Goal: Task Accomplishment & Management: Complete application form

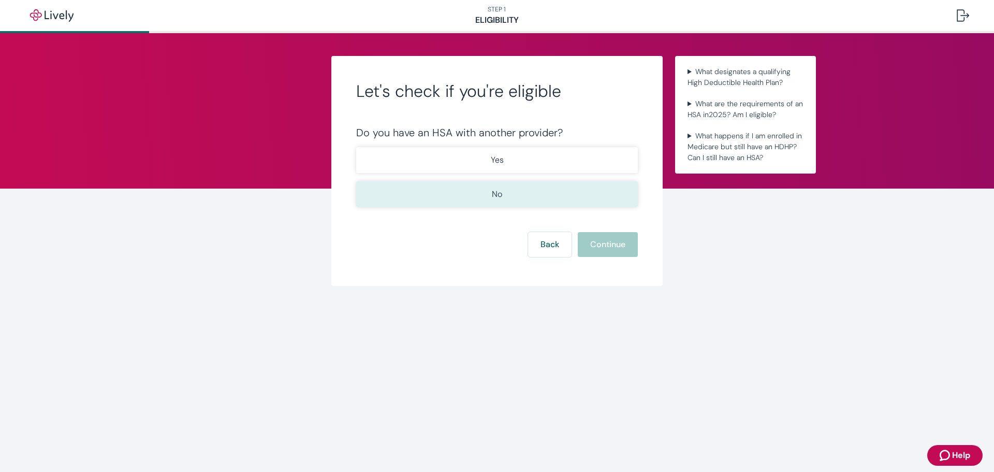
click at [506, 196] on button "No" at bounding box center [497, 194] width 282 height 26
click at [615, 252] on button "Continue" at bounding box center [608, 244] width 60 height 25
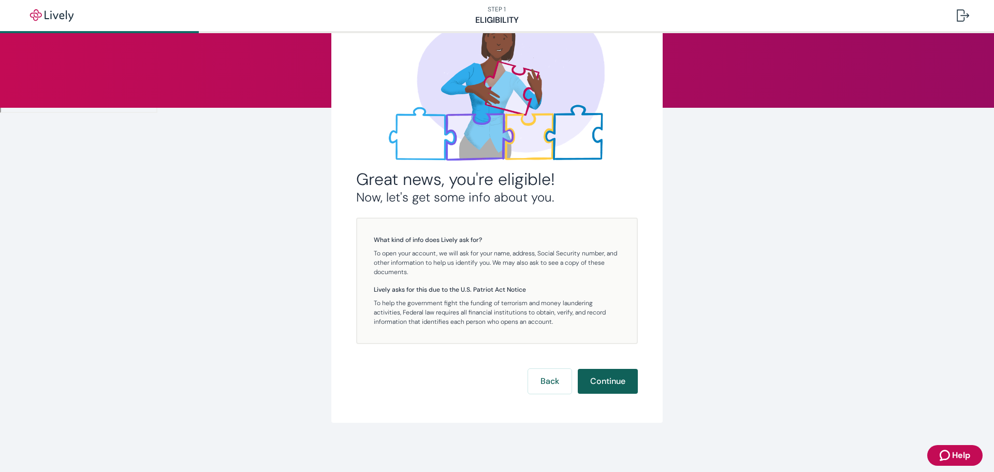
scroll to position [81, 0]
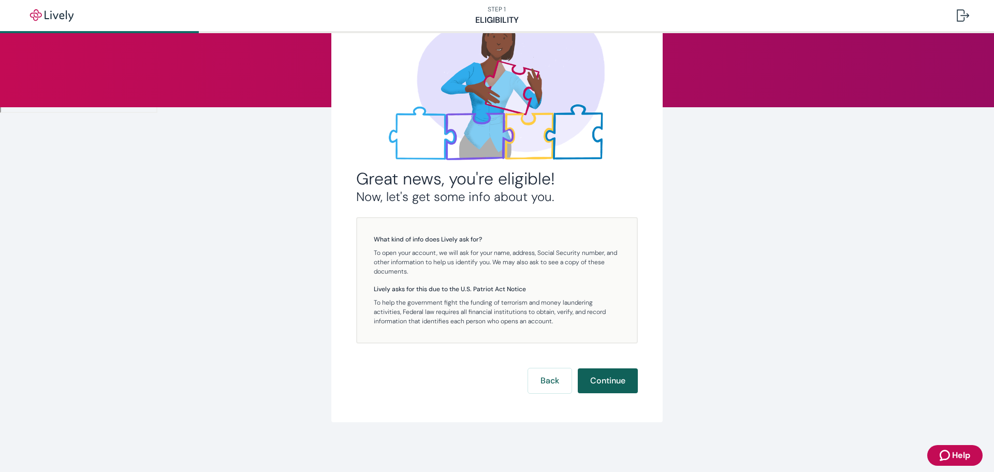
click at [605, 383] on button "Continue" at bounding box center [608, 380] width 60 height 25
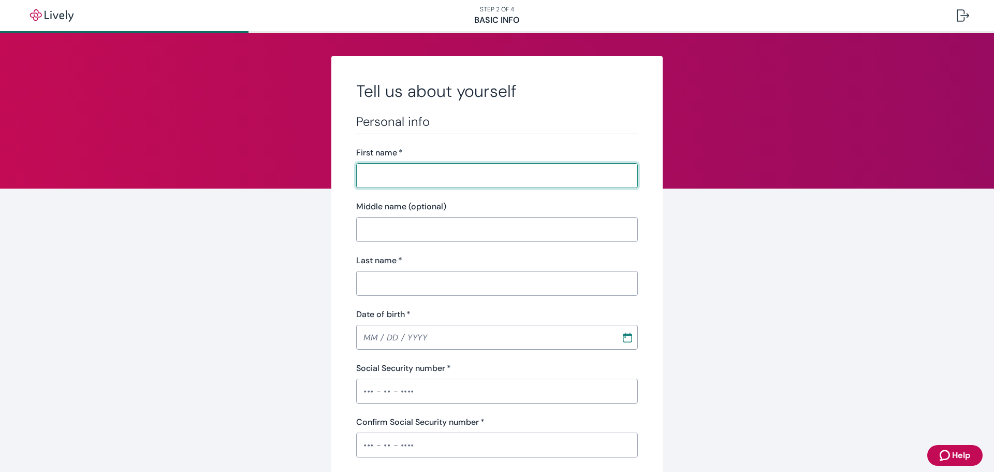
click at [394, 174] on input "First name   *" at bounding box center [493, 175] width 274 height 21
type input "[PERSON_NAME]"
type input "C"
type input "Remington"
type input "[PHONE_NUMBER]"
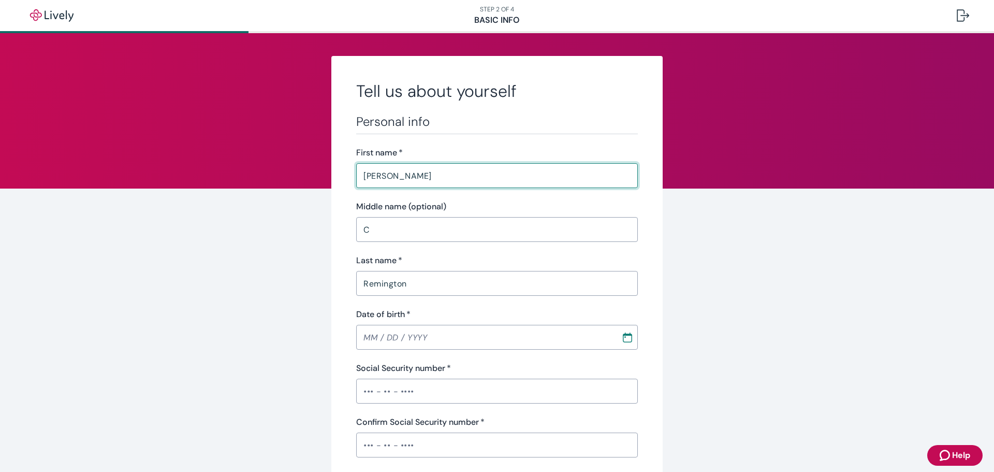
type input "[STREET_ADDRESS]"
type input "[GEOGRAPHIC_DATA]"
type input "CA"
type input "92651"
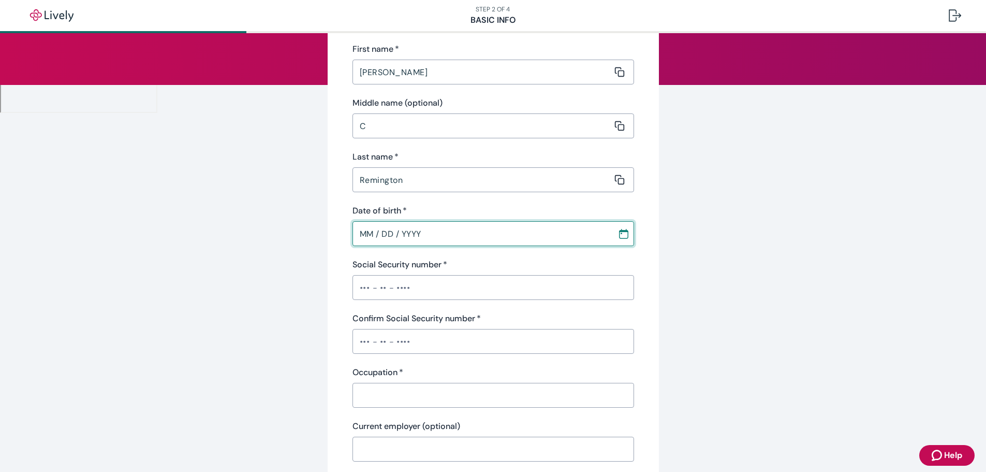
click at [367, 233] on input "MM / DD / YYYY" at bounding box center [481, 233] width 258 height 21
type input "[DATE]"
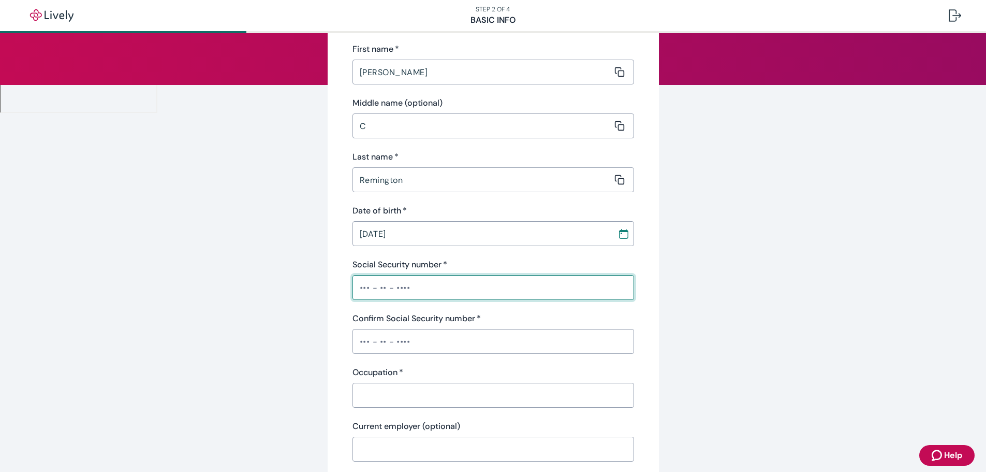
click at [358, 291] on input "Social Security number   *" at bounding box center [493, 287] width 282 height 21
type input "•••-••-0509"
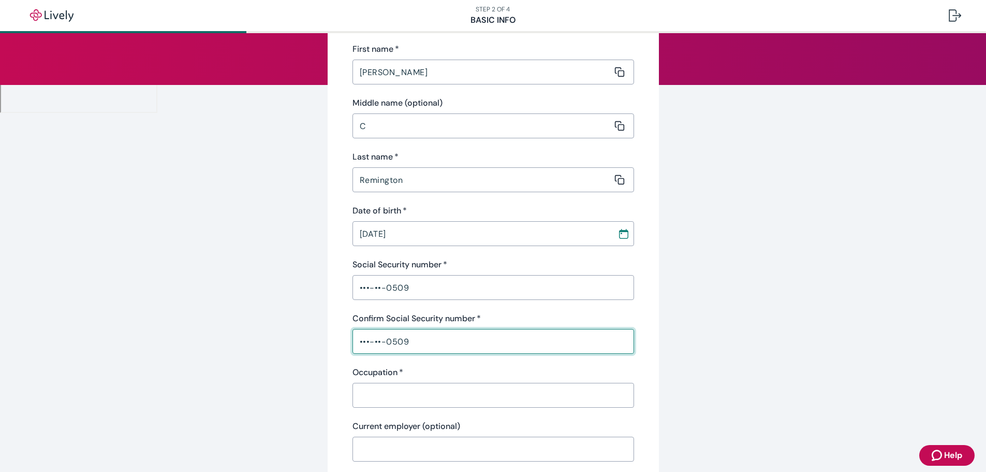
type input "•••-••-0509"
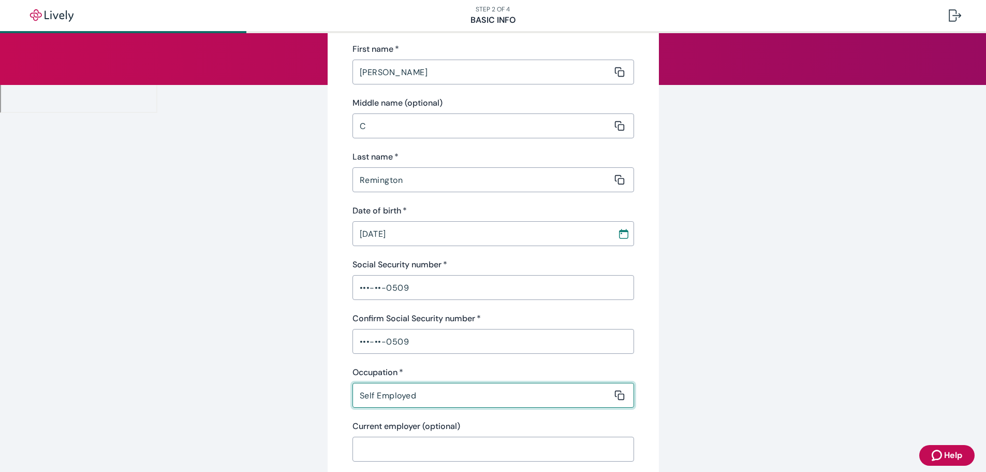
type input "Self Employed"
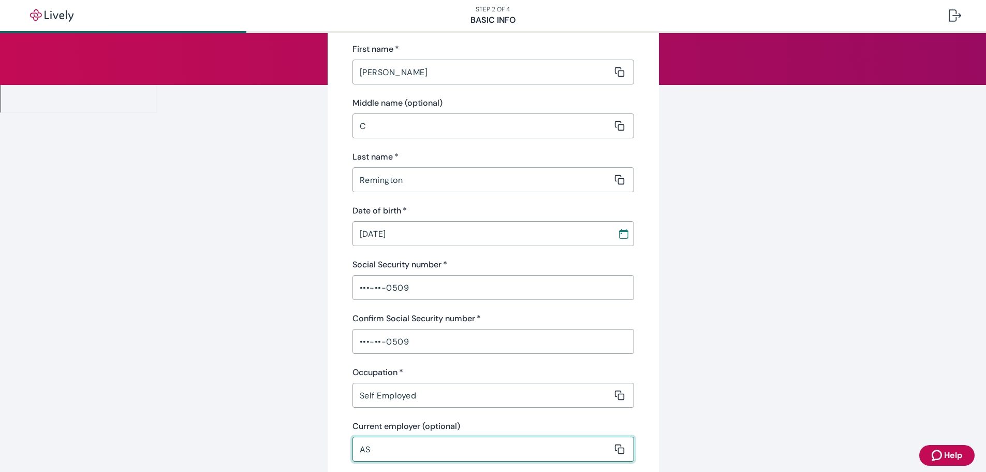
type input "A"
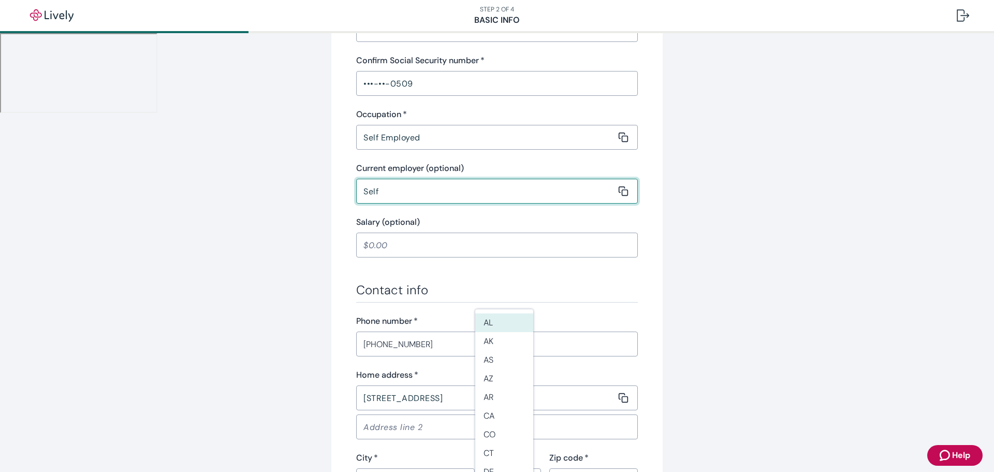
scroll to position [362, 0]
type input "Self"
click at [374, 243] on input "Salary (optional)" at bounding box center [497, 243] width 282 height 21
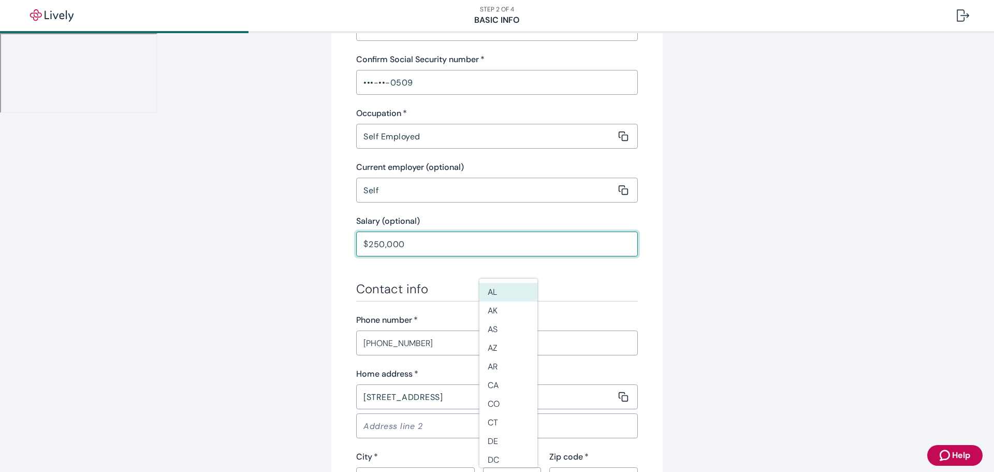
type input "250,000.00"
click at [365, 289] on h3 "Contact info" at bounding box center [497, 289] width 282 height 16
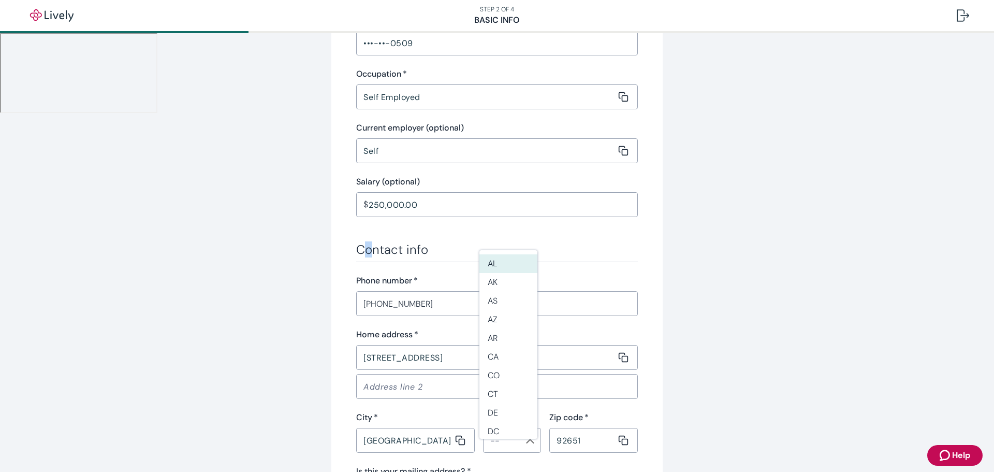
scroll to position [466, 0]
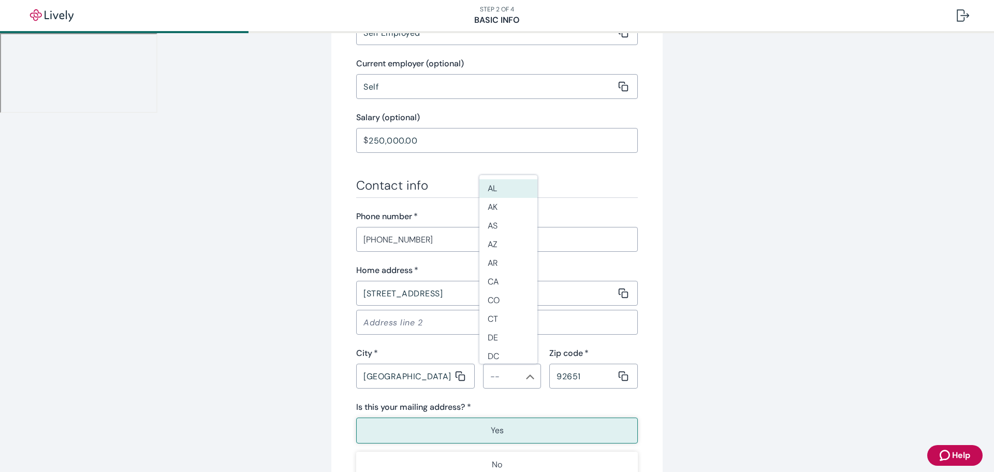
click at [448, 204] on div "Contact info Phone number   * [PHONE_NUMBER] ​ Home address   * [STREET_ADDRESS…" at bounding box center [497, 328] width 282 height 300
click at [573, 176] on div "Personal info First name   * [PERSON_NAME] ​ Middle name (optional) C ​ Last na…" at bounding box center [497, 62] width 282 height 829
click at [580, 201] on div "Contact info Phone number   * [PHONE_NUMBER] ​ Home address   * [STREET_ADDRESS…" at bounding box center [497, 328] width 282 height 300
click at [507, 282] on li "CA" at bounding box center [508, 281] width 58 height 19
type input "CA"
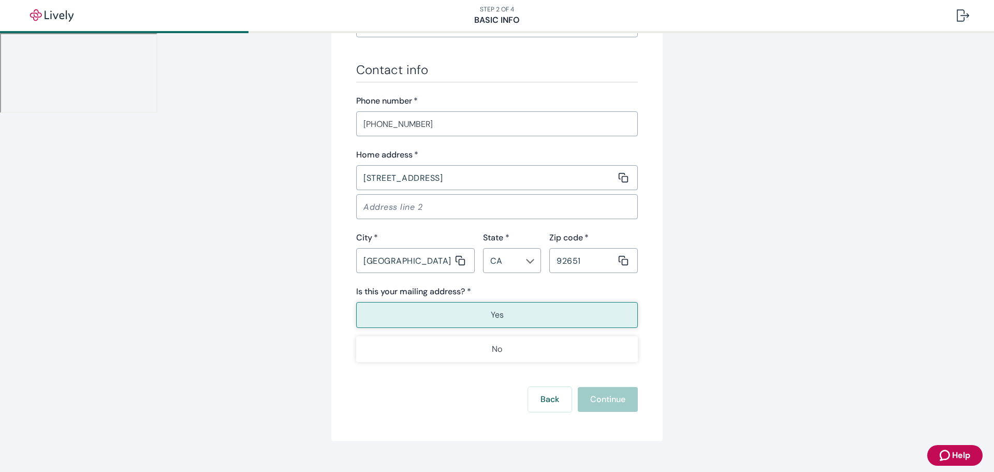
scroll to position [600, 0]
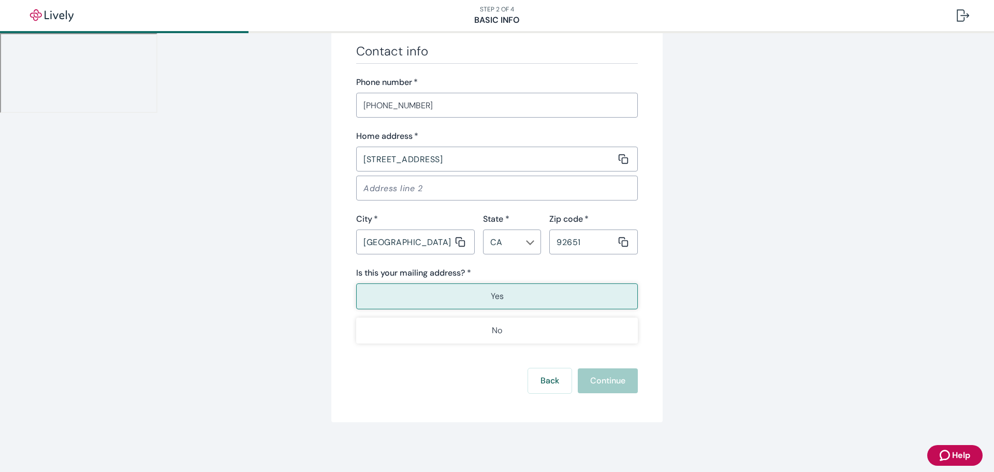
click at [432, 294] on button "Yes" at bounding box center [497, 296] width 282 height 26
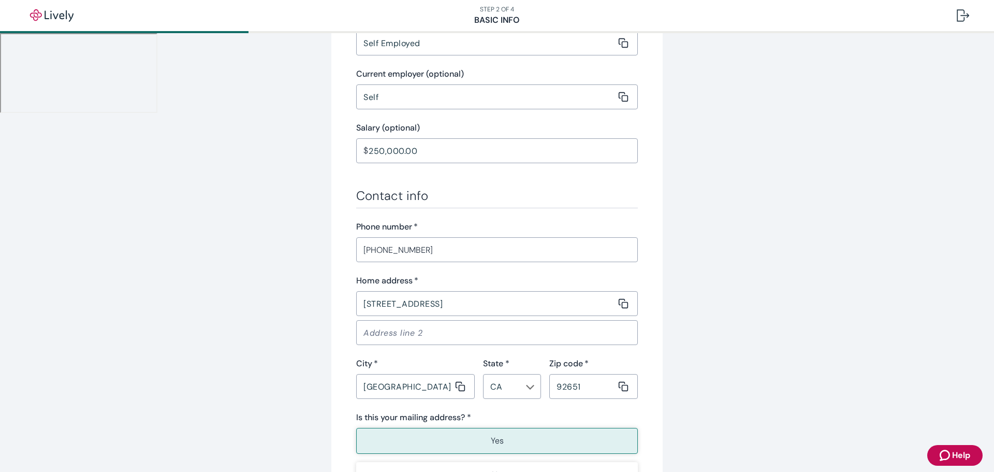
scroll to position [445, 0]
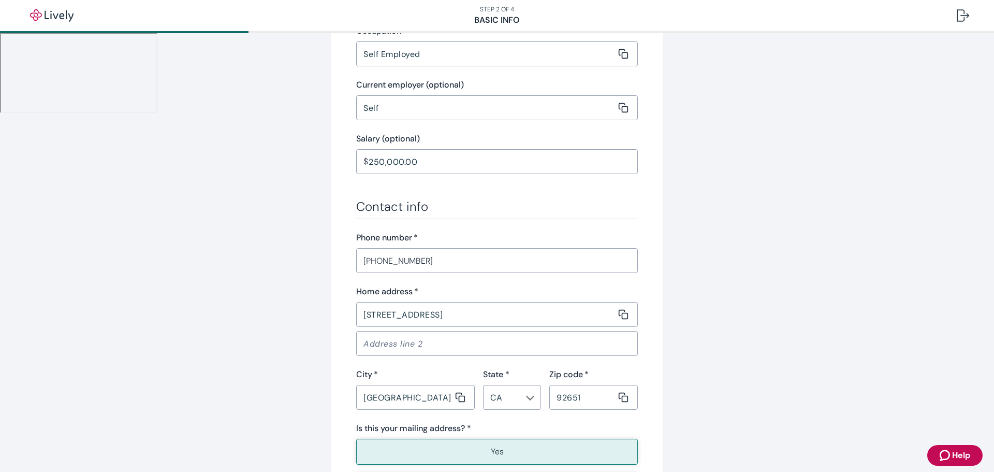
click at [447, 264] on input "[PHONE_NUMBER]" at bounding box center [497, 260] width 282 height 21
type input "[PHONE_NUMBER]"
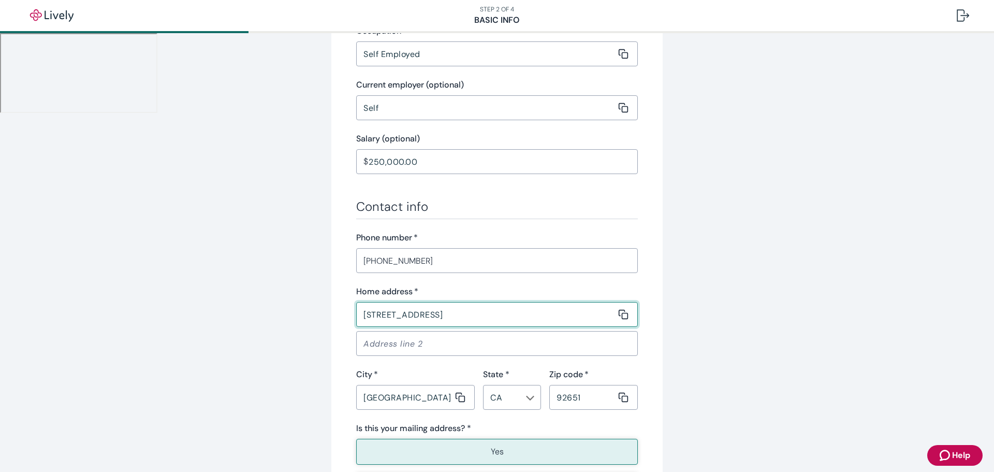
type input "[STREET_ADDRESS]"
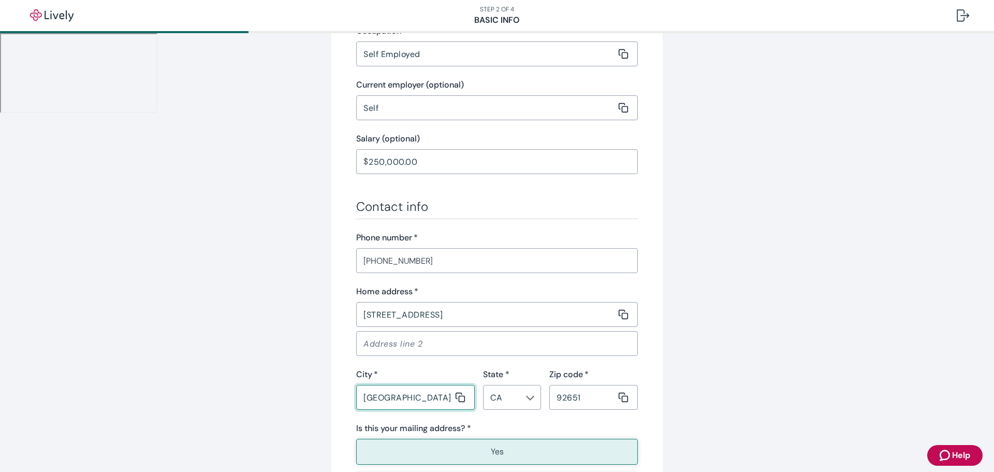
drag, startPoint x: 422, startPoint y: 396, endPoint x: 433, endPoint y: 399, distance: 11.2
click at [423, 397] on input "[GEOGRAPHIC_DATA]" at bounding box center [404, 397] width 97 height 21
type input "[GEOGRAPHIC_DATA]"
click at [593, 400] on input "92651" at bounding box center [582, 397] width 67 height 21
type input "92651"
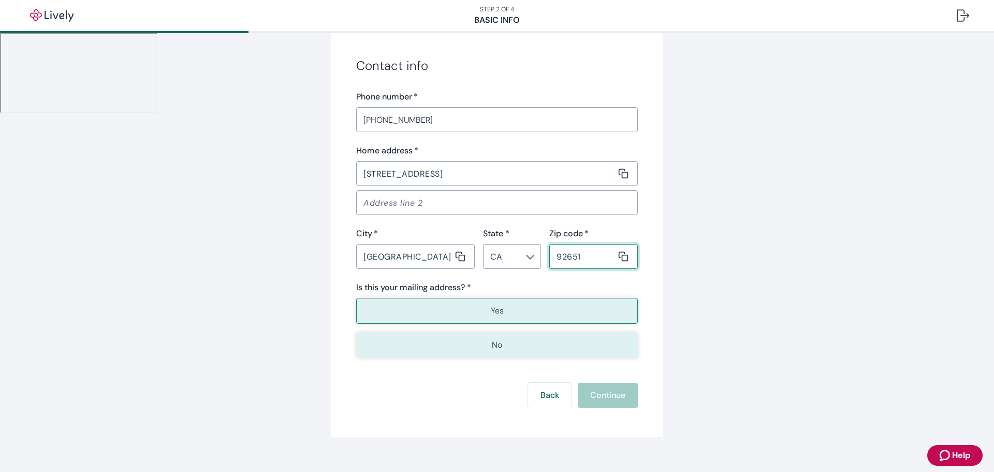
scroll to position [600, 0]
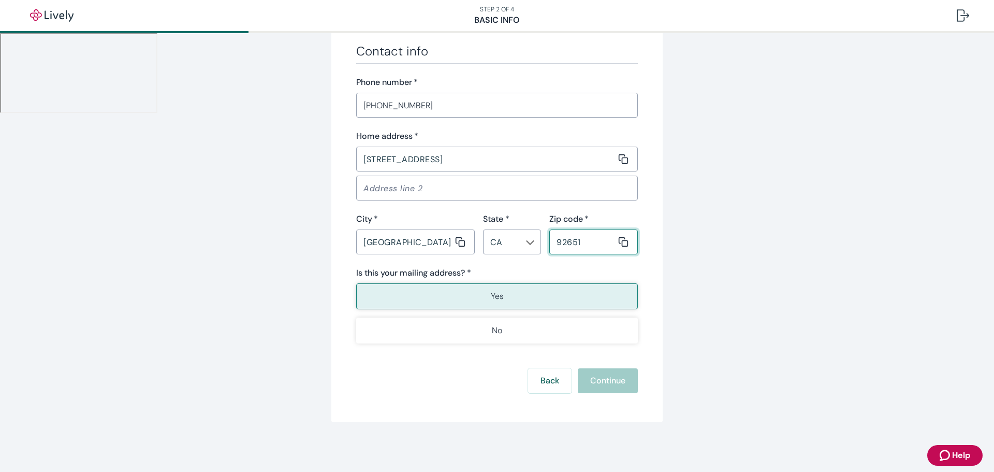
click at [501, 298] on button "Yes" at bounding box center [497, 296] width 282 height 26
click at [500, 298] on button "Yes" at bounding box center [497, 296] width 282 height 26
click at [596, 376] on button "Continue" at bounding box center [608, 380] width 60 height 25
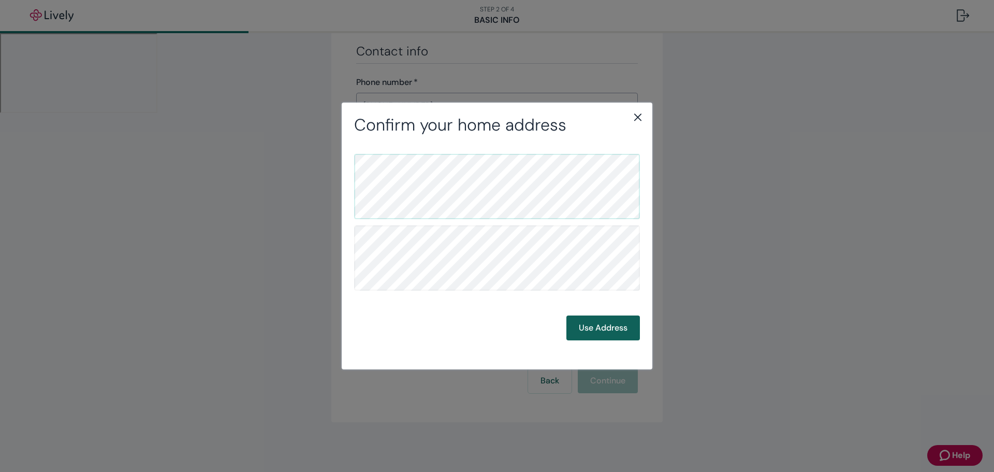
click at [602, 327] on button "Use Address" at bounding box center [602, 327] width 73 height 25
click at [594, 328] on button "Use Address" at bounding box center [602, 327] width 73 height 25
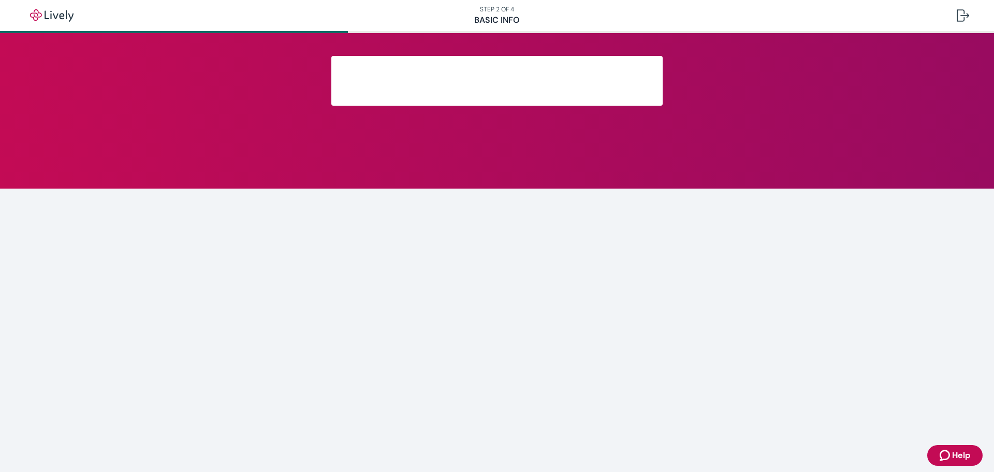
scroll to position [115, 0]
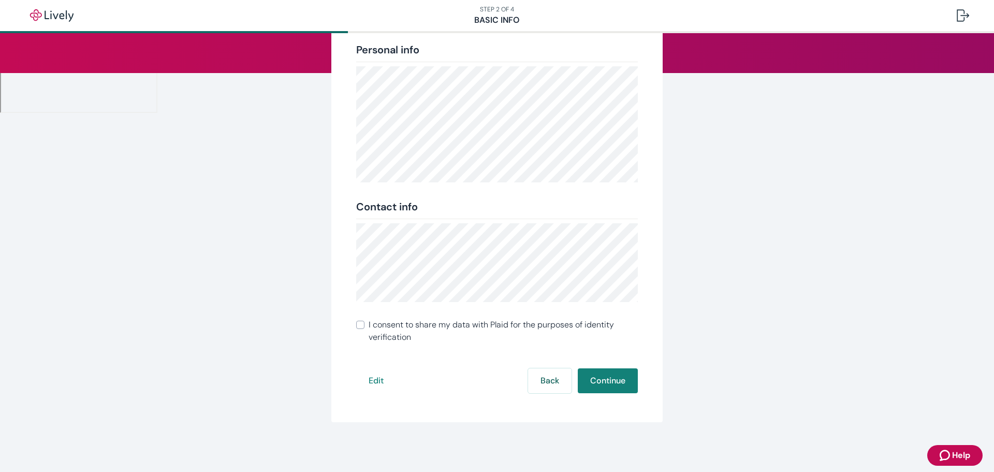
drag, startPoint x: 616, startPoint y: 382, endPoint x: 358, endPoint y: 320, distance: 265.6
click at [358, 319] on div "Review your info Double-check to make sure everything is correct. We’ll use thi…" at bounding box center [496, 180] width 331 height 481
click at [363, 322] on label "I consent to share my data with Plaid for the purposes of identity verification" at bounding box center [497, 330] width 282 height 25
click at [363, 322] on input "I consent to share my data with Plaid for the purposes of identity verification" at bounding box center [360, 324] width 8 height 8
checkbox input "true"
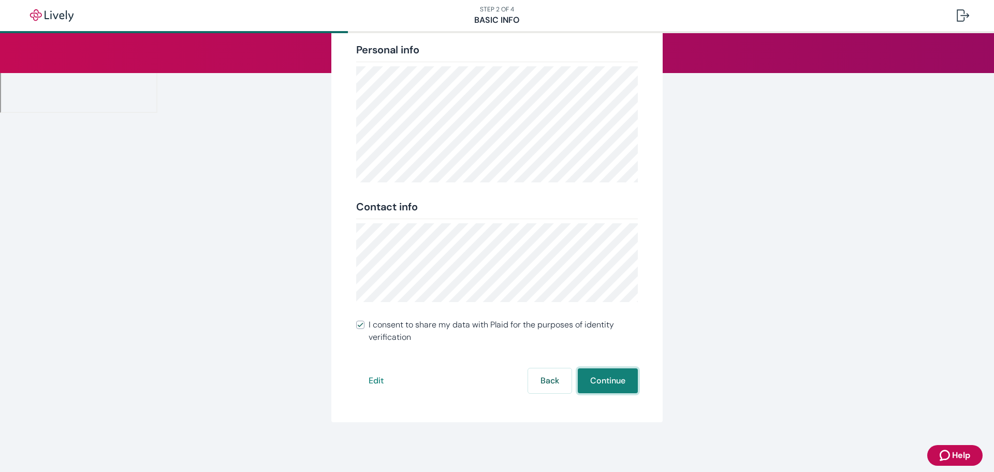
click at [620, 377] on button "Continue" at bounding box center [608, 380] width 60 height 25
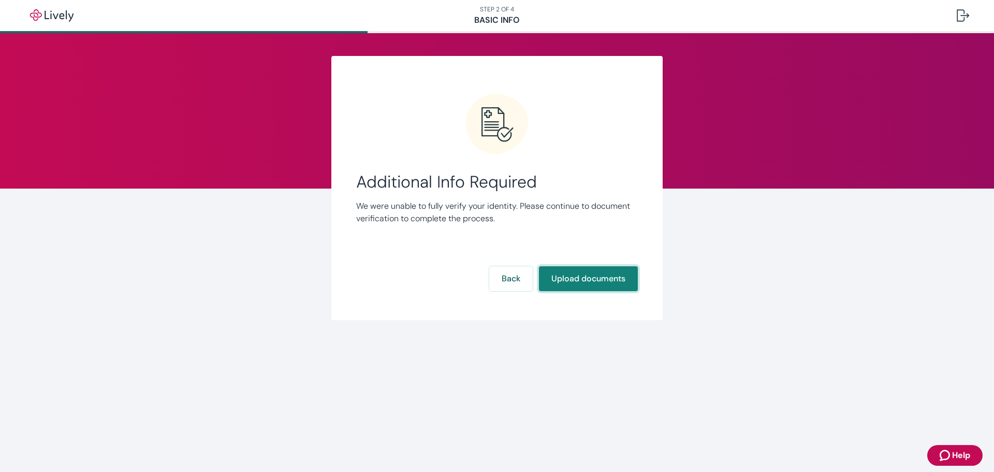
click at [598, 283] on button "Upload documents" at bounding box center [588, 278] width 99 height 25
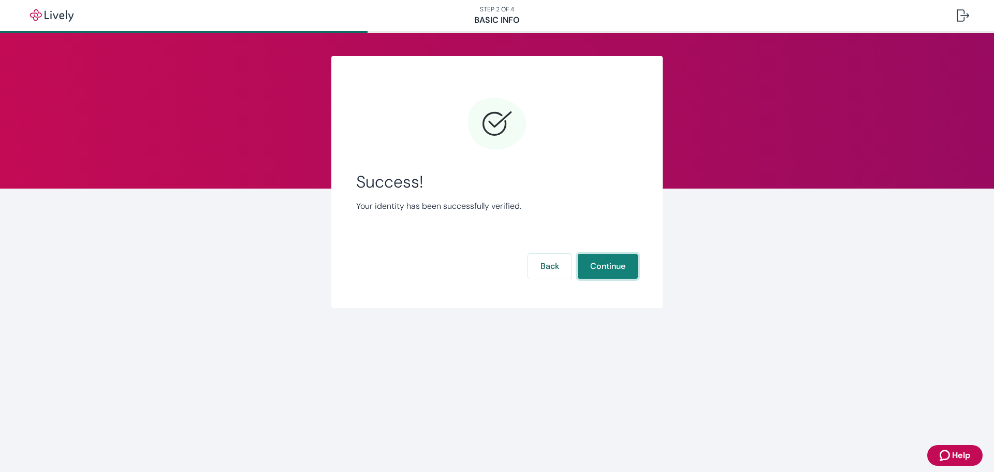
click at [611, 263] on button "Continue" at bounding box center [608, 266] width 60 height 25
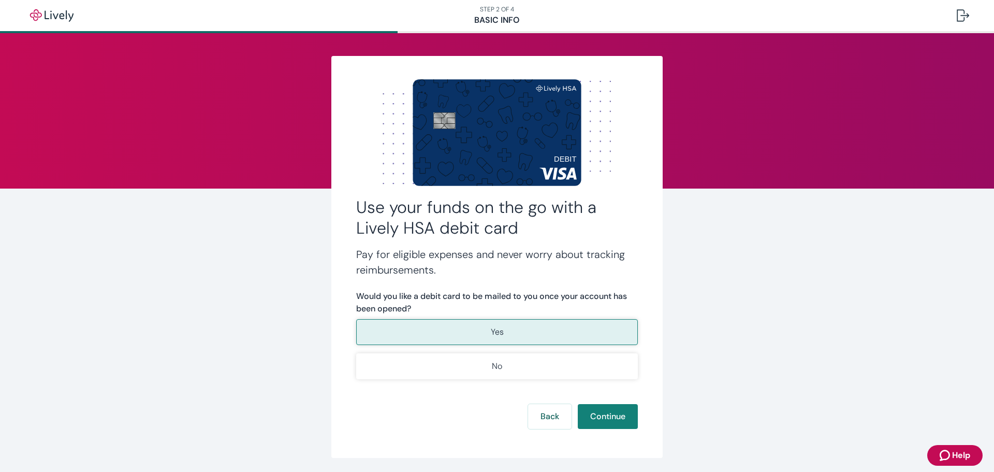
click at [431, 330] on button "Yes" at bounding box center [497, 332] width 282 height 26
click at [611, 419] on button "Continue" at bounding box center [608, 416] width 60 height 25
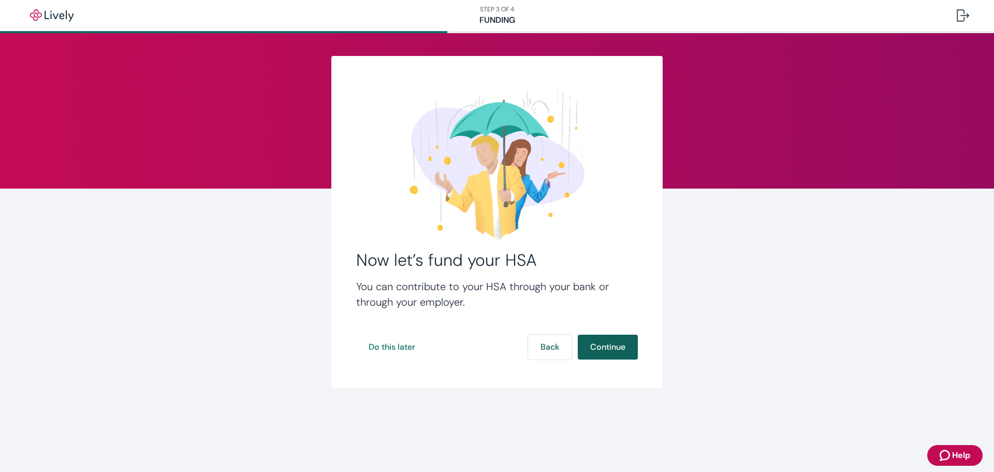
click at [603, 343] on button "Continue" at bounding box center [608, 346] width 60 height 25
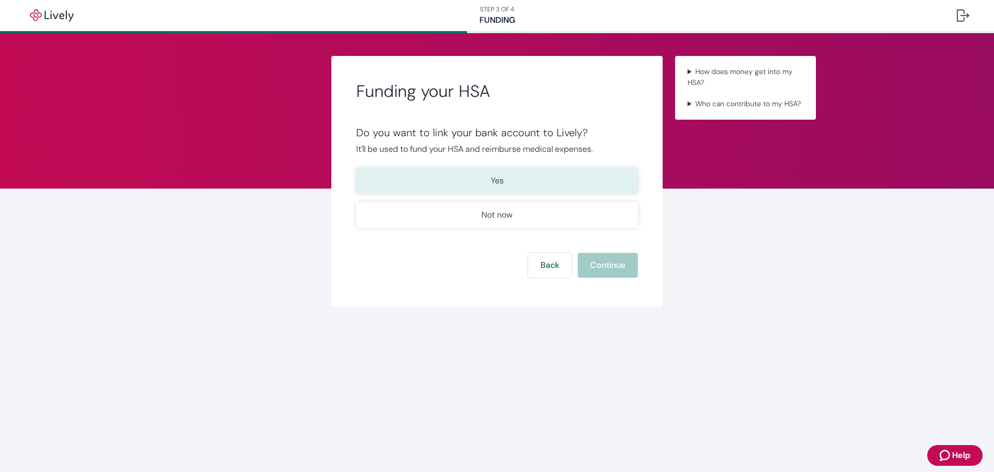
click at [457, 184] on button "Yes" at bounding box center [497, 181] width 282 height 26
click at [607, 268] on button "Continue" at bounding box center [608, 265] width 60 height 25
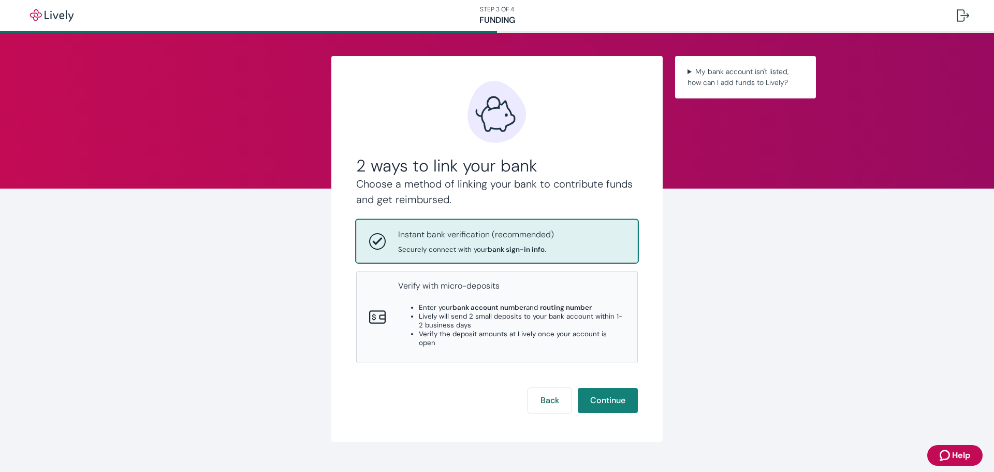
click at [453, 240] on p "Instant bank verification (recommended)" at bounding box center [476, 234] width 156 height 12
click at [607, 389] on button "Continue" at bounding box center [608, 400] width 60 height 25
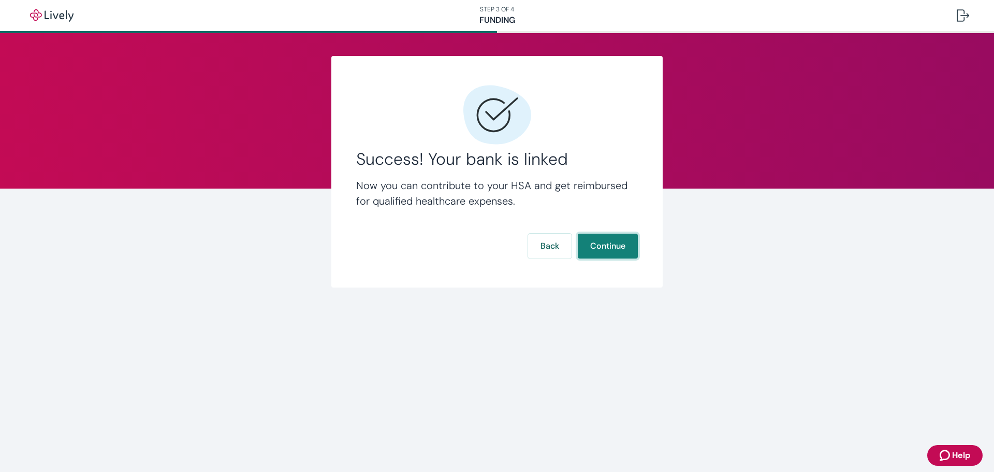
click at [614, 247] on button "Continue" at bounding box center [608, 245] width 60 height 25
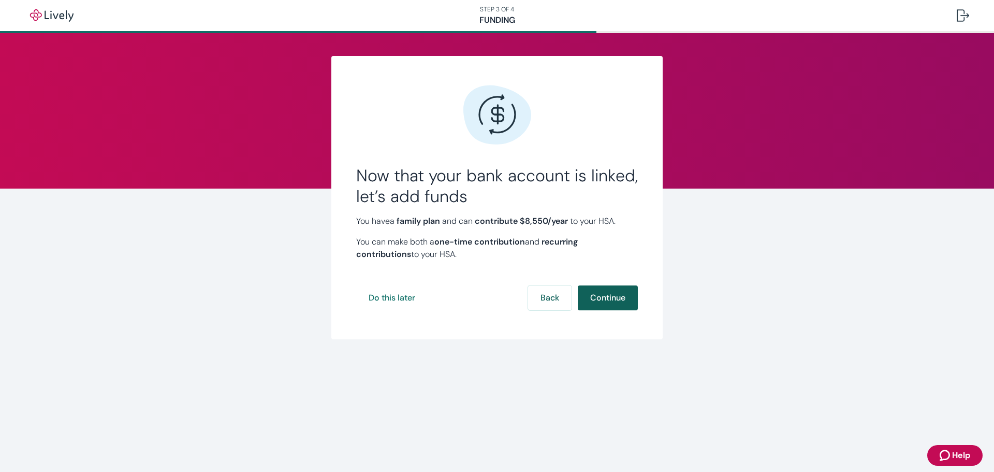
click at [604, 297] on button "Continue" at bounding box center [608, 297] width 60 height 25
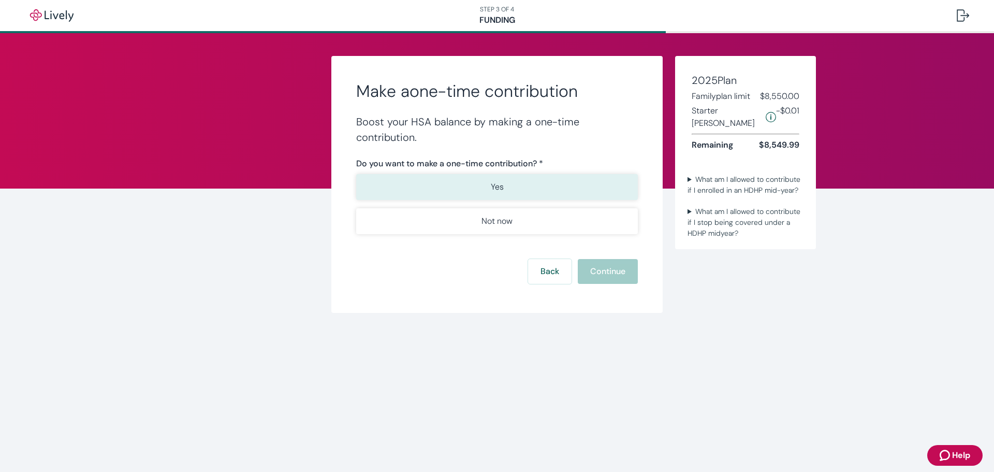
click at [451, 188] on button "Yes" at bounding box center [497, 187] width 282 height 26
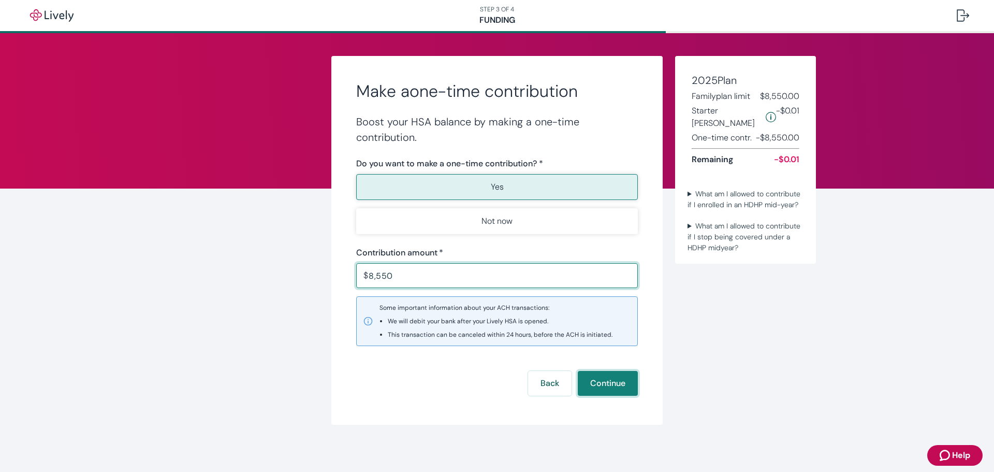
type input "8,550.00"
drag, startPoint x: 618, startPoint y: 391, endPoint x: 422, endPoint y: 273, distance: 228.9
click at [424, 273] on form "Boost your HSA balance by making a one-time contribution. Do you want to make a…" at bounding box center [497, 255] width 282 height 282
click at [420, 274] on input "8,550.00" at bounding box center [503, 275] width 269 height 21
drag, startPoint x: 420, startPoint y: 272, endPoint x: 321, endPoint y: 282, distance: 99.3
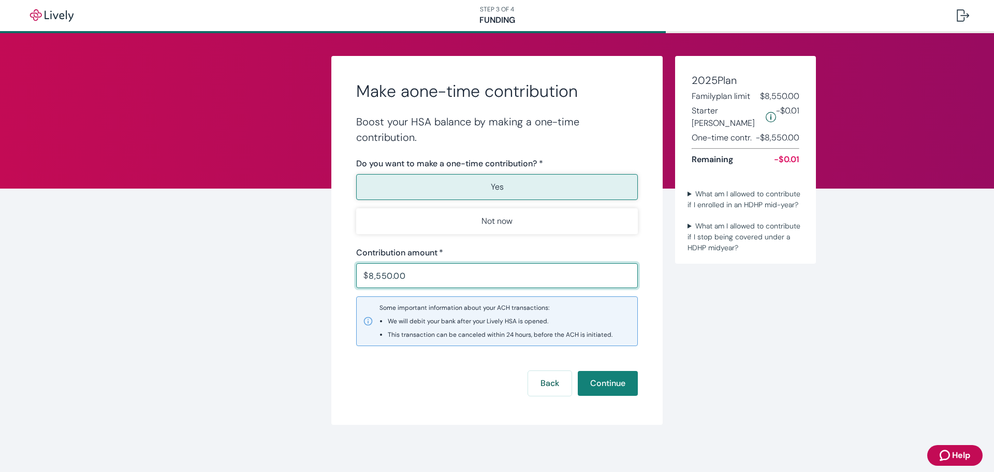
click at [321, 282] on div "Make a one-time contribution Boost your HSA balance by making a one-time contri…" at bounding box center [496, 240] width 497 height 369
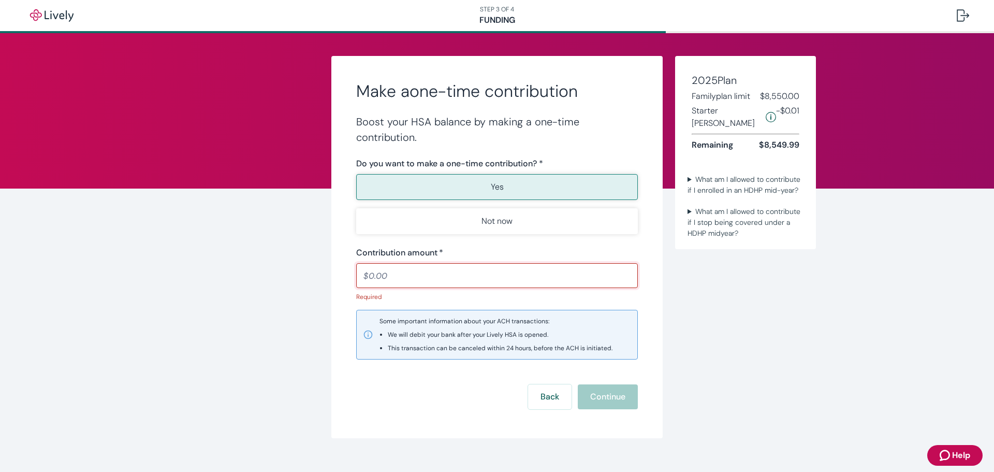
type input "5"
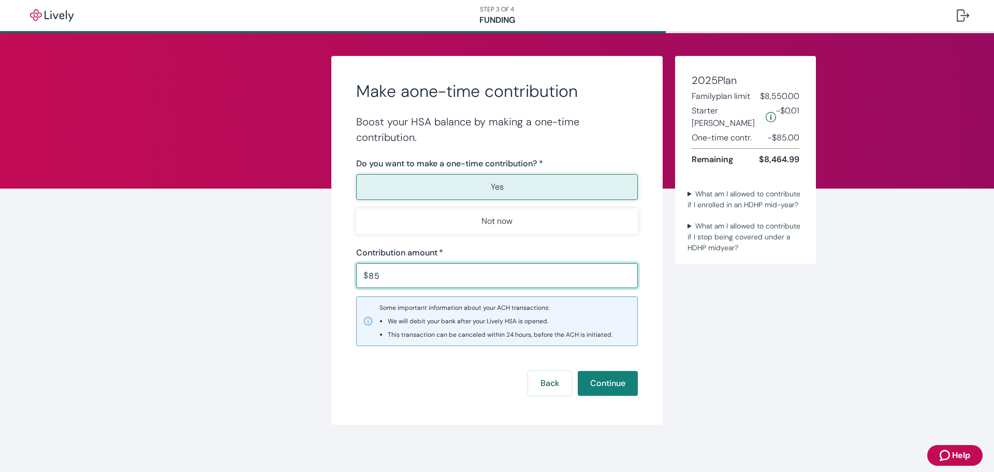
type input "8"
type input "8,549.99"
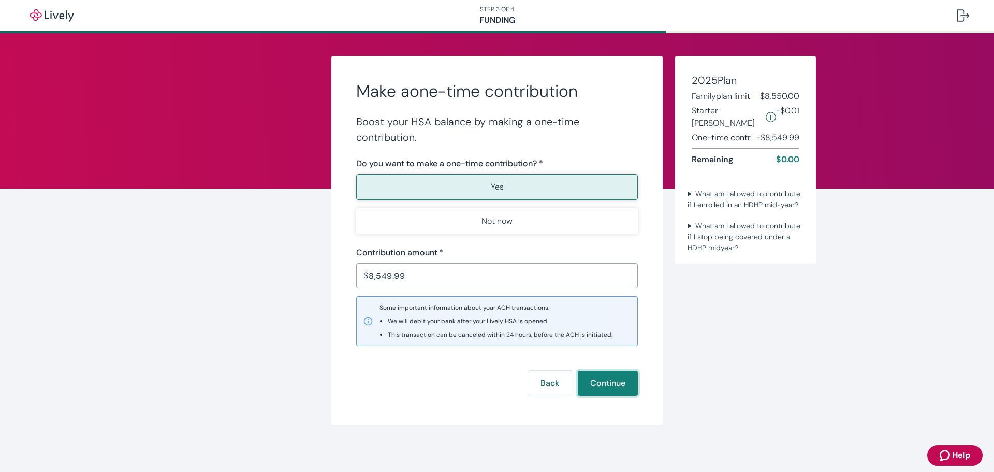
click at [609, 379] on button "Continue" at bounding box center [608, 383] width 60 height 25
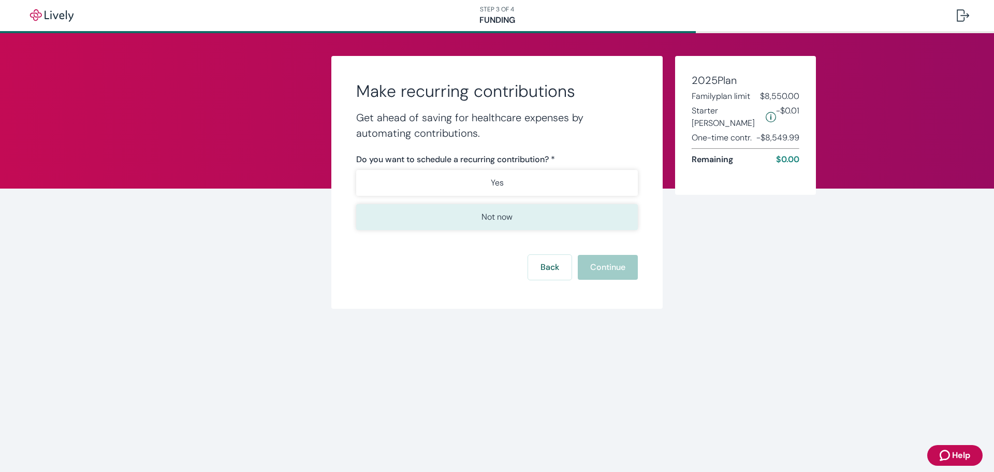
click at [478, 215] on button "Not now" at bounding box center [497, 217] width 282 height 26
click at [617, 268] on button "Continue" at bounding box center [608, 267] width 60 height 25
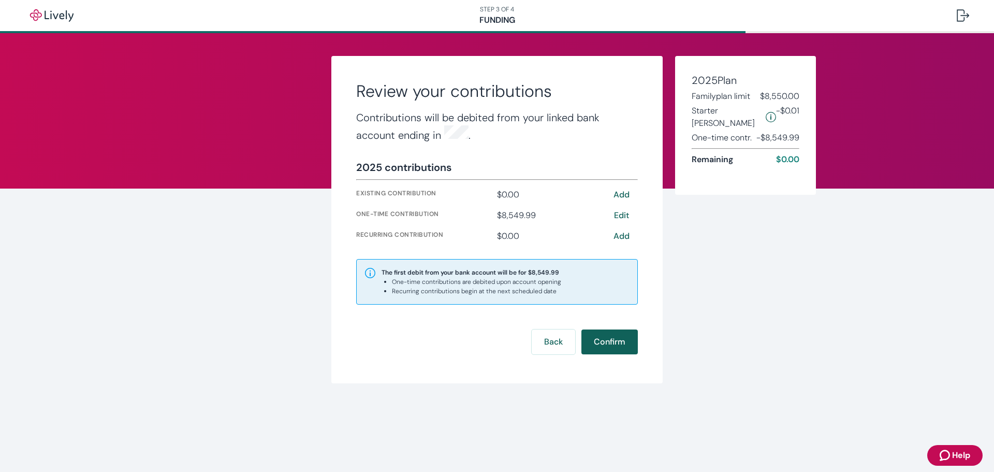
click at [597, 334] on button "Confirm" at bounding box center [609, 341] width 56 height 25
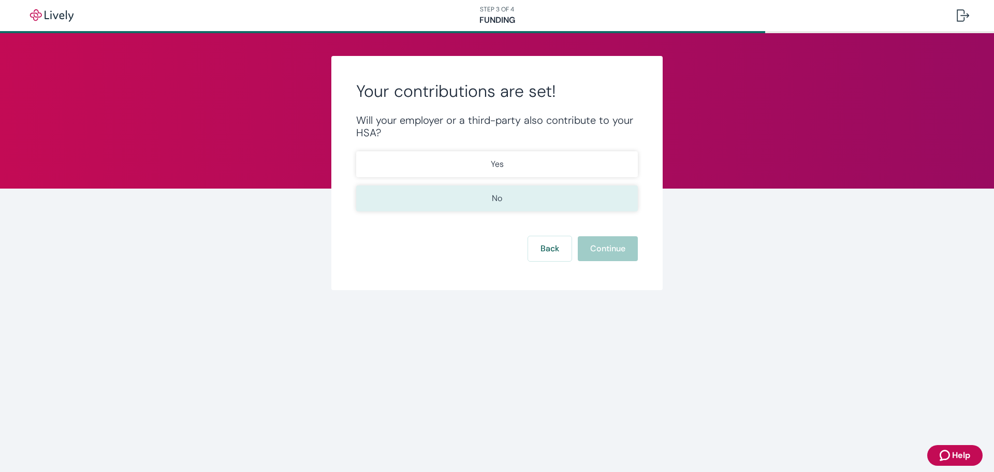
click at [487, 195] on button "No" at bounding box center [497, 198] width 282 height 26
click at [618, 251] on button "Continue" at bounding box center [608, 248] width 60 height 25
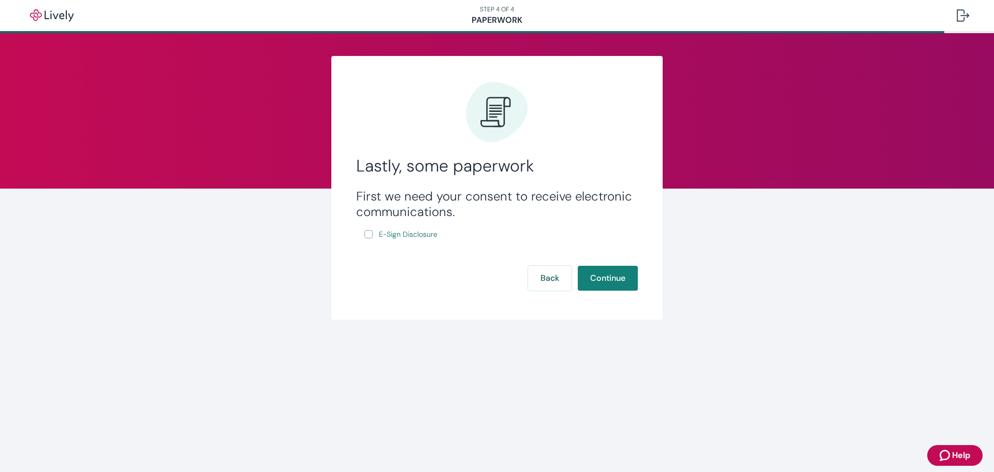
click at [365, 232] on input "E-Sign Disclosure" at bounding box center [368, 234] width 8 height 8
checkbox input "true"
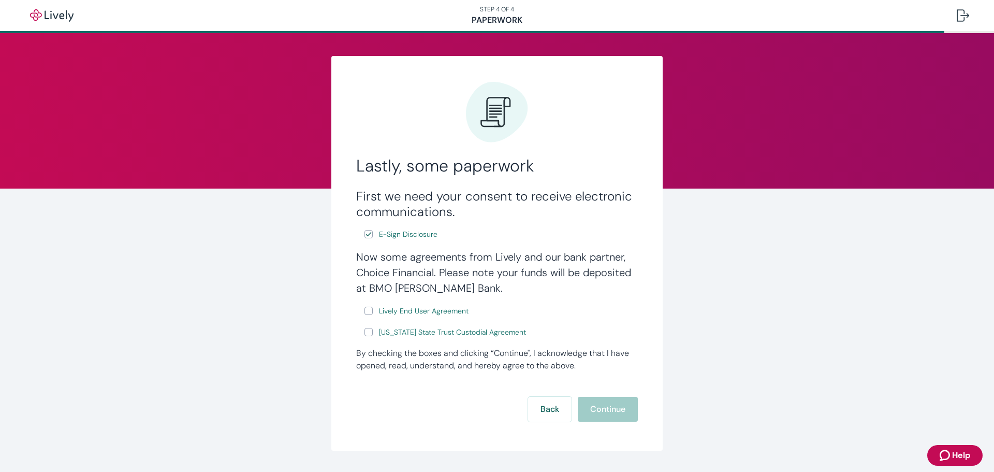
click at [365, 313] on input "Lively End User Agreement" at bounding box center [368, 310] width 8 height 8
checkbox input "true"
click at [365, 332] on input "[US_STATE] State Trust Custodial Agreement" at bounding box center [368, 332] width 8 height 8
checkbox input "true"
click at [611, 408] on button "Continue" at bounding box center [608, 408] width 60 height 25
